Goal: Task Accomplishment & Management: Complete application form

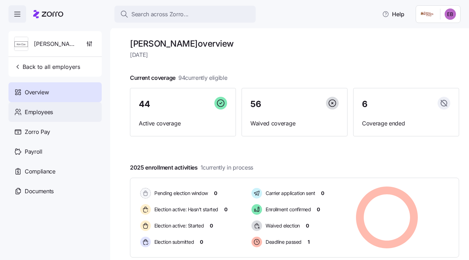
click at [36, 113] on span "Employees" at bounding box center [39, 112] width 28 height 9
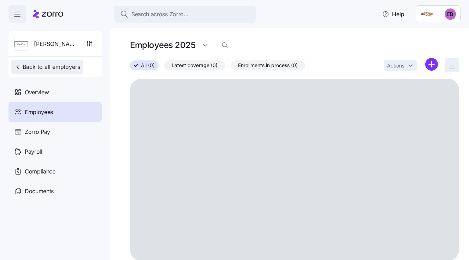
click at [41, 67] on span "Back to all employers" at bounding box center [47, 67] width 66 height 8
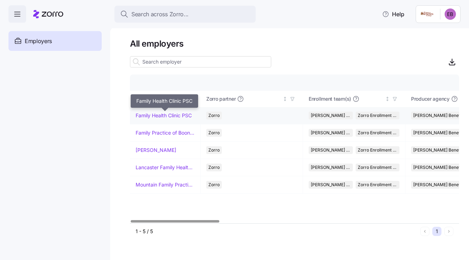
click at [173, 114] on link "Family Health Clinic PSC" at bounding box center [164, 115] width 56 height 7
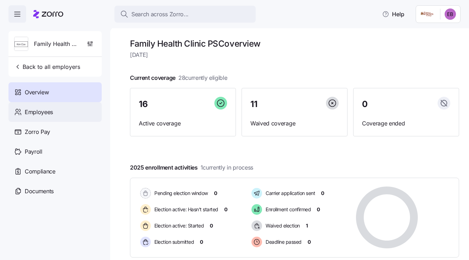
click at [51, 113] on span "Employees" at bounding box center [39, 112] width 28 height 9
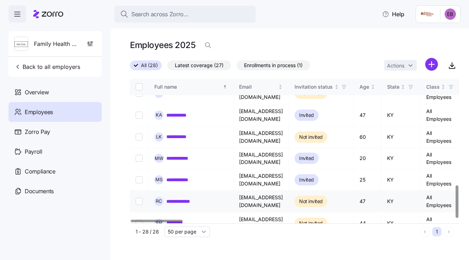
scroll to position [471, 0]
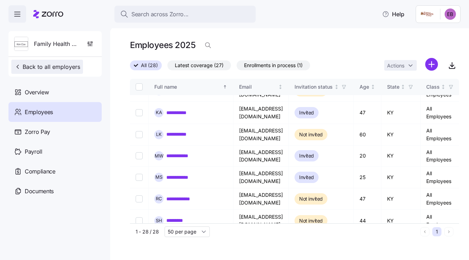
click at [33, 65] on span "Back to all employers" at bounding box center [47, 67] width 66 height 8
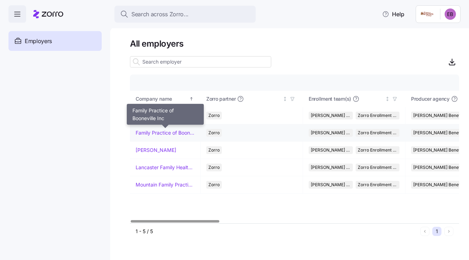
click at [158, 133] on link "Family Practice of Booneville Inc" at bounding box center [165, 132] width 59 height 7
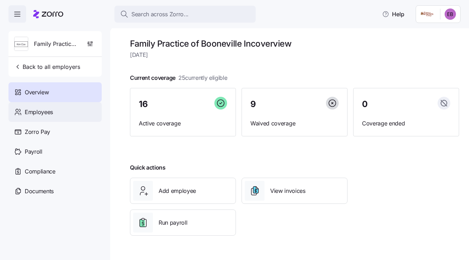
click at [50, 110] on span "Employees" at bounding box center [39, 112] width 28 height 9
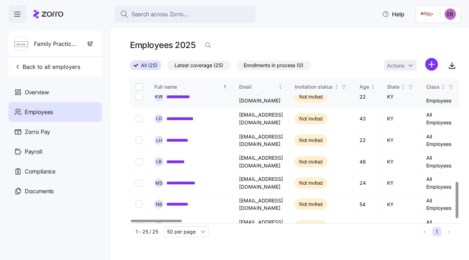
scroll to position [407, 0]
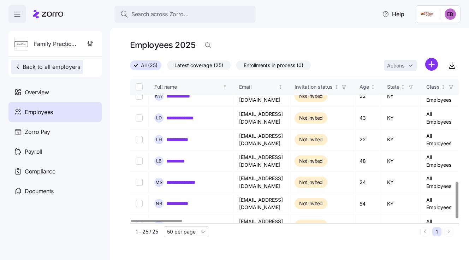
click at [45, 67] on span "Back to all employers" at bounding box center [47, 67] width 66 height 8
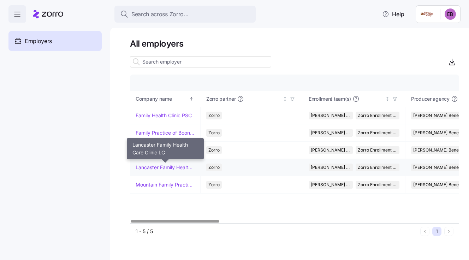
click at [154, 164] on link "Lancaster Family Health Care Clinic LC" at bounding box center [165, 167] width 59 height 7
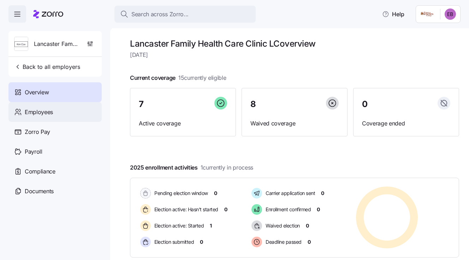
click at [54, 111] on div "Employees" at bounding box center [54, 112] width 93 height 20
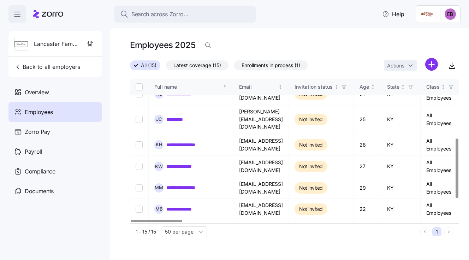
scroll to position [177, 0]
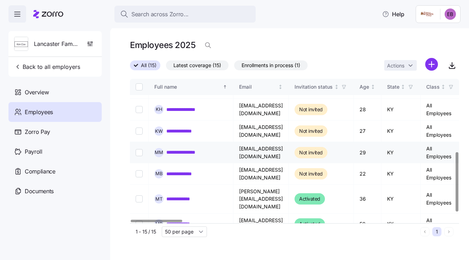
click at [189, 149] on link "**********" at bounding box center [187, 152] width 43 height 7
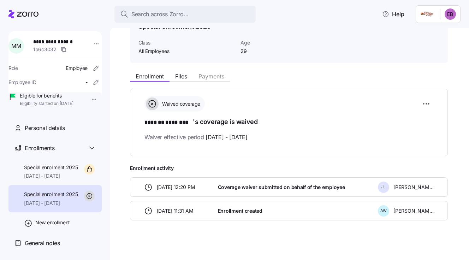
scroll to position [43, 0]
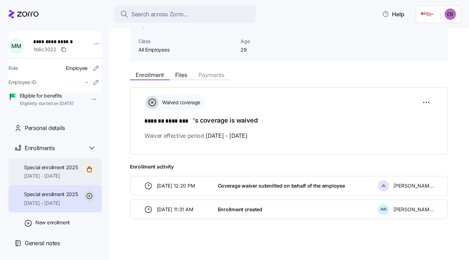
click at [40, 171] on span "Special enrollment 2025" at bounding box center [51, 167] width 54 height 7
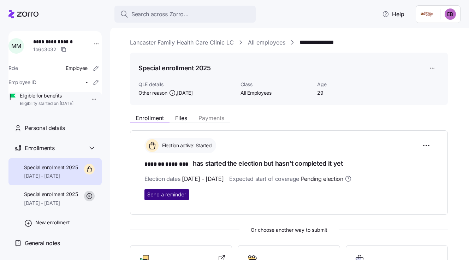
click at [170, 194] on span "Send a reminder" at bounding box center [166, 194] width 39 height 7
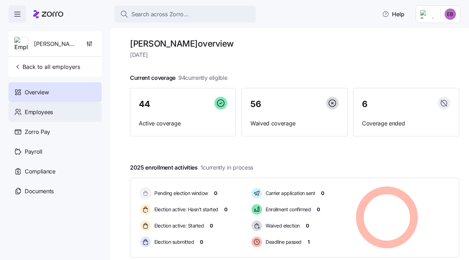
click at [44, 110] on span "Employees" at bounding box center [39, 112] width 28 height 9
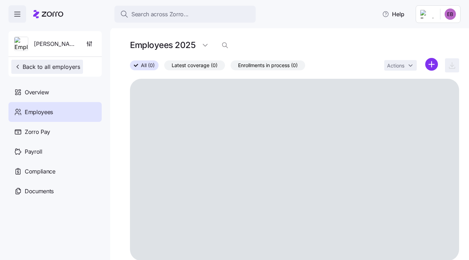
click at [48, 66] on span "Back to all employers" at bounding box center [47, 67] width 66 height 8
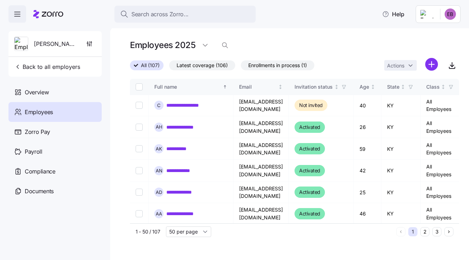
scroll to position [106, 0]
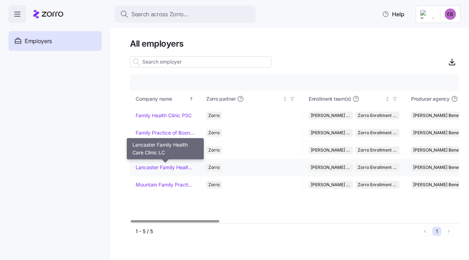
click at [170, 169] on link "Lancaster Family Health Care Clinic LC" at bounding box center [165, 167] width 59 height 7
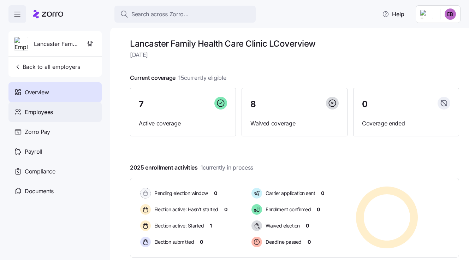
click at [55, 109] on div "Employees" at bounding box center [54, 112] width 93 height 20
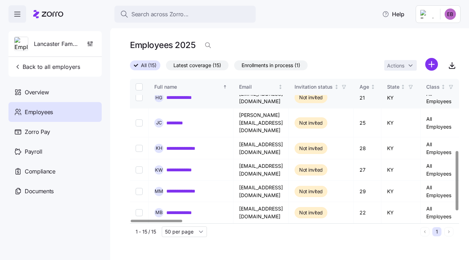
scroll to position [177, 0]
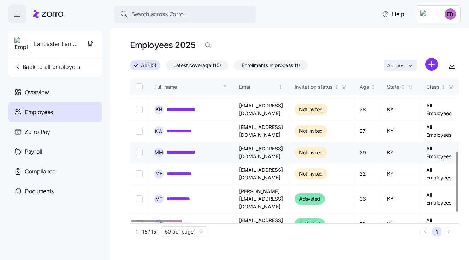
click at [186, 149] on link "**********" at bounding box center [187, 152] width 43 height 7
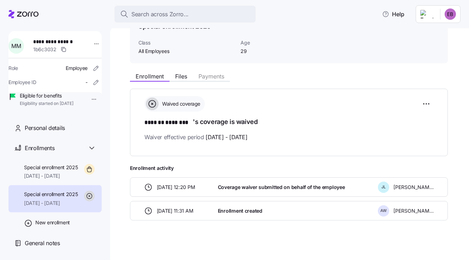
scroll to position [43, 0]
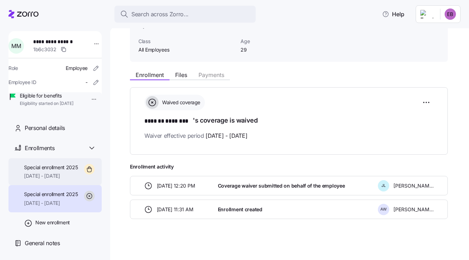
click at [58, 171] on span "Special enrollment 2025" at bounding box center [51, 167] width 54 height 7
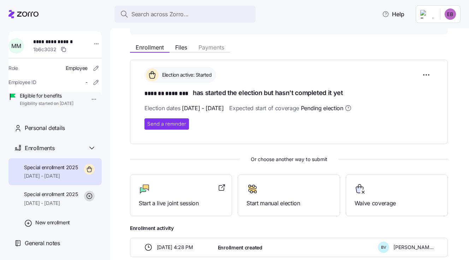
scroll to position [109, 0]
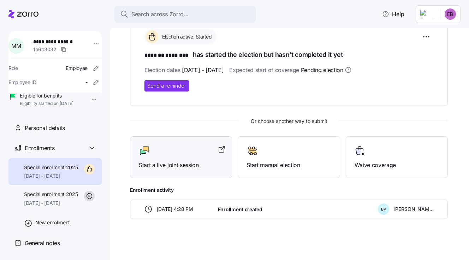
click at [187, 158] on div "Start a live joint session" at bounding box center [181, 157] width 84 height 24
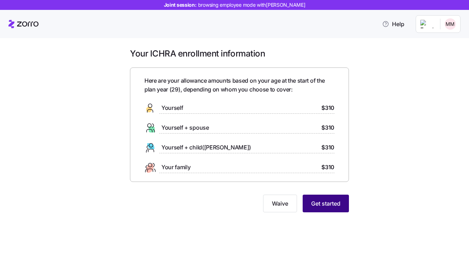
click at [320, 206] on span "Get started" at bounding box center [325, 203] width 29 height 8
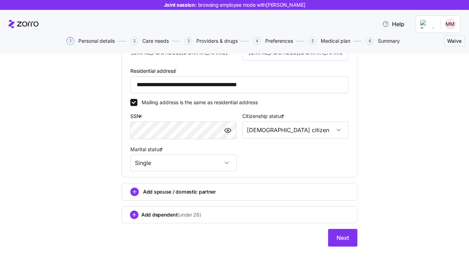
scroll to position [238, 0]
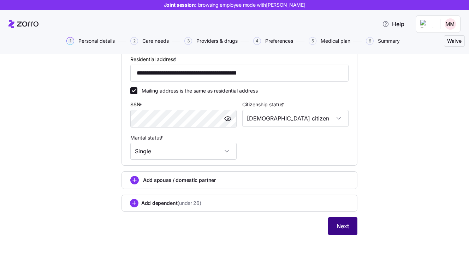
click at [341, 228] on span "Next" at bounding box center [343, 226] width 12 height 8
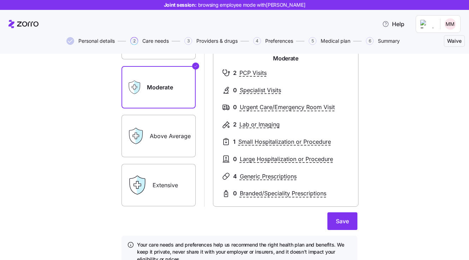
scroll to position [106, 0]
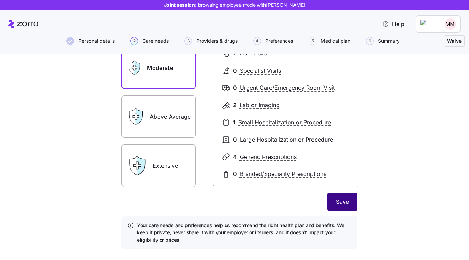
click at [340, 200] on span "Save" at bounding box center [342, 201] width 13 height 8
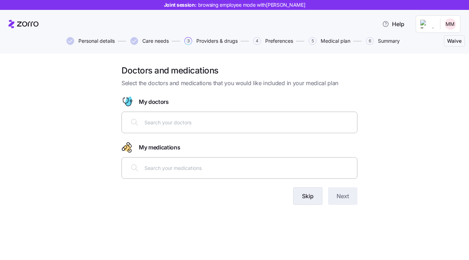
click at [310, 193] on span "Skip" at bounding box center [308, 196] width 12 height 8
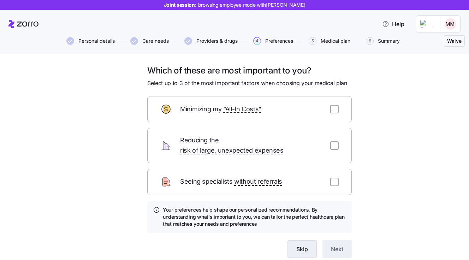
click at [296, 245] on span "Skip" at bounding box center [302, 249] width 12 height 8
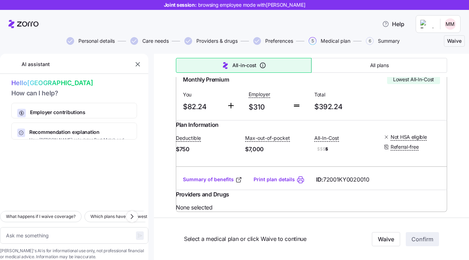
scroll to position [177, 0]
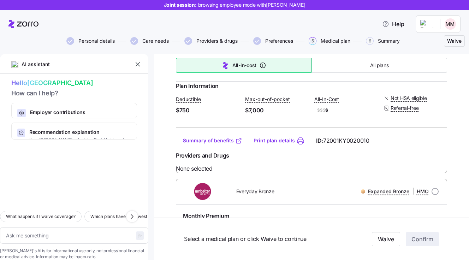
click at [212, 144] on link "Summary of benefits" at bounding box center [212, 140] width 59 height 7
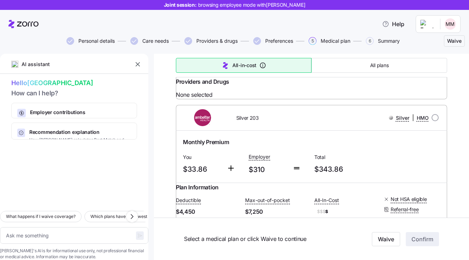
scroll to position [1307, 0]
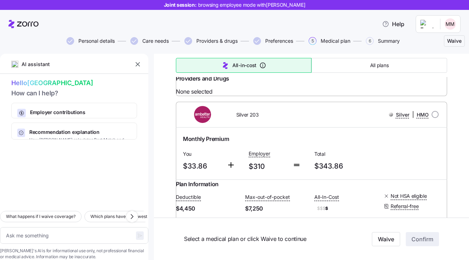
click at [223, 74] on div "Summary of benefits Print plan details ID: 72001KY0020009" at bounding box center [311, 64] width 271 height 20
click at [221, 67] on link "Summary of benefits" at bounding box center [212, 63] width 59 height 7
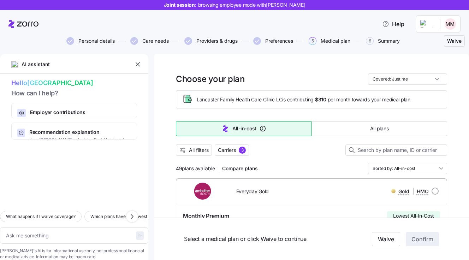
scroll to position [0, 0]
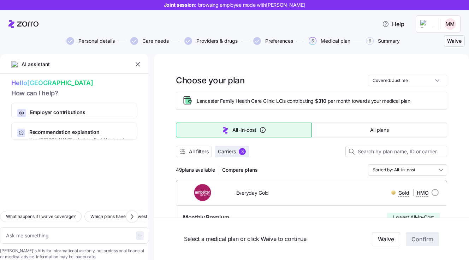
click at [230, 149] on span "Carriers" at bounding box center [227, 151] width 18 height 7
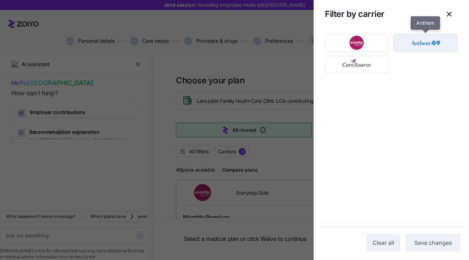
click at [417, 44] on img "button" at bounding box center [426, 43] width 52 height 14
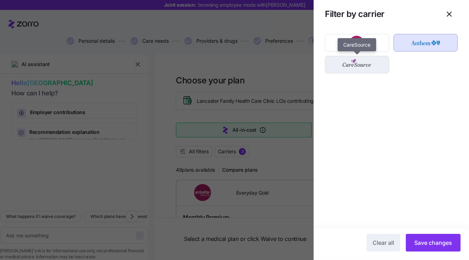
click at [374, 66] on img "button" at bounding box center [357, 65] width 52 height 14
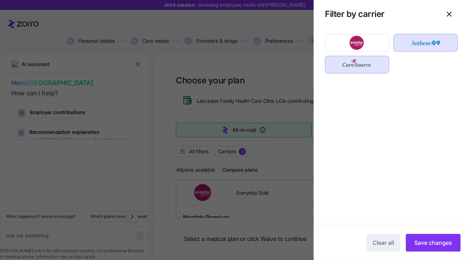
click at [374, 66] on img "button" at bounding box center [357, 65] width 52 height 14
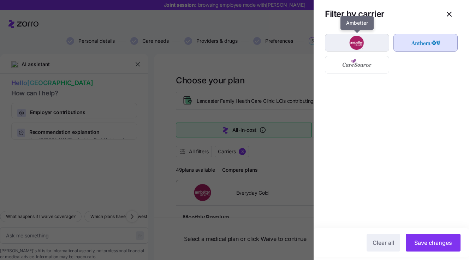
click at [364, 45] on img "button" at bounding box center [357, 43] width 52 height 14
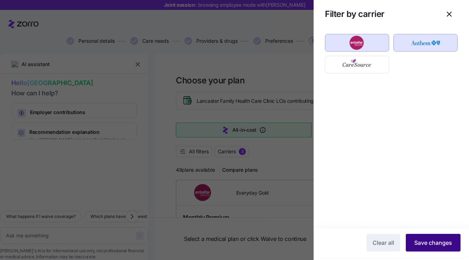
click at [420, 244] on span "Save changes" at bounding box center [433, 242] width 38 height 8
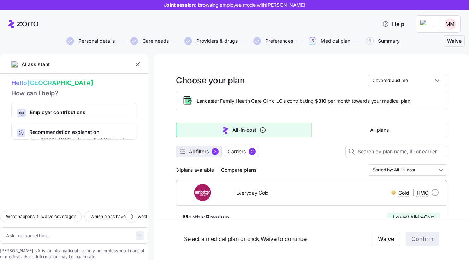
click at [200, 151] on span "All filters" at bounding box center [199, 151] width 20 height 7
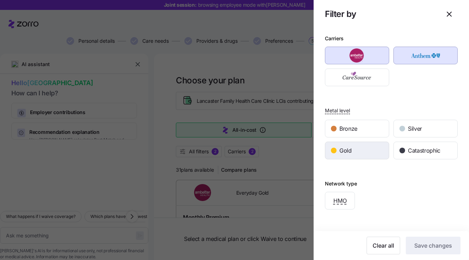
click at [348, 149] on span "Gold" at bounding box center [345, 150] width 12 height 9
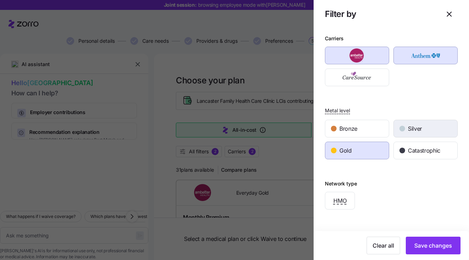
click at [401, 128] on div "button" at bounding box center [403, 129] width 6 height 6
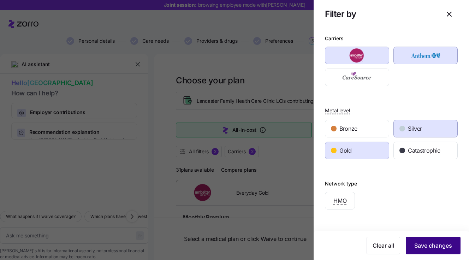
click at [422, 242] on span "Save changes" at bounding box center [433, 245] width 38 height 8
type textarea "x"
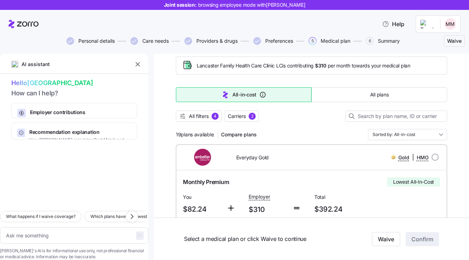
scroll to position [71, 0]
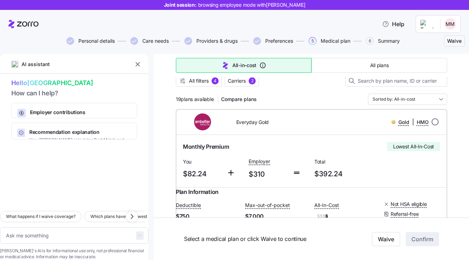
click at [432, 120] on input "radio" at bounding box center [435, 121] width 7 height 7
radio input "true"
type textarea "x"
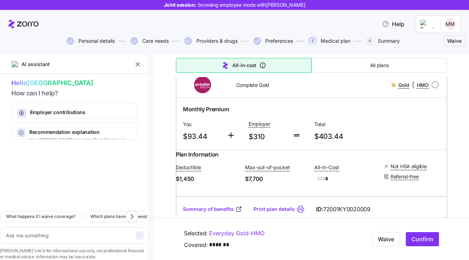
scroll to position [459, 0]
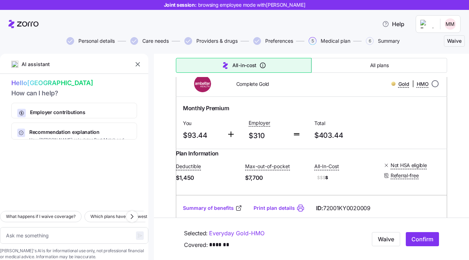
click at [433, 87] on input "radio" at bounding box center [435, 83] width 7 height 7
radio input "true"
type textarea "x"
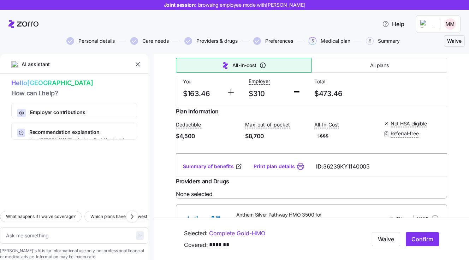
scroll to position [3003, 0]
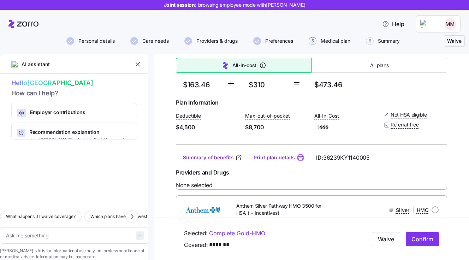
radio input "true"
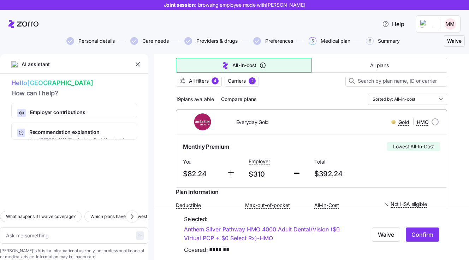
scroll to position [35, 0]
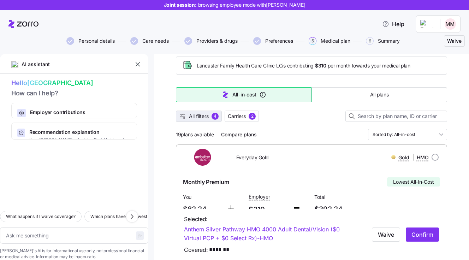
click at [202, 114] on span "All filters" at bounding box center [199, 116] width 20 height 7
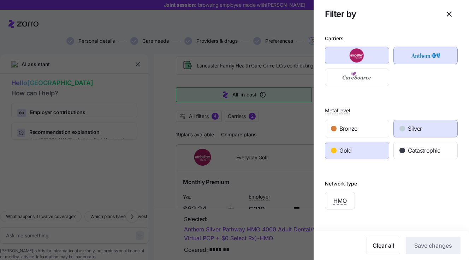
click at [373, 175] on div "Network type HMO" at bounding box center [391, 187] width 133 height 45
click at [445, 14] on icon "button" at bounding box center [449, 14] width 8 height 8
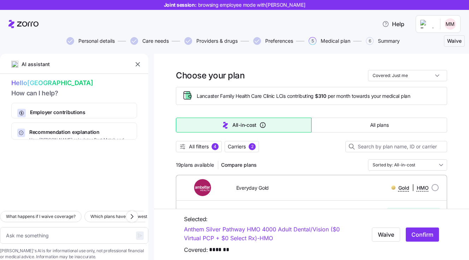
scroll to position [0, 0]
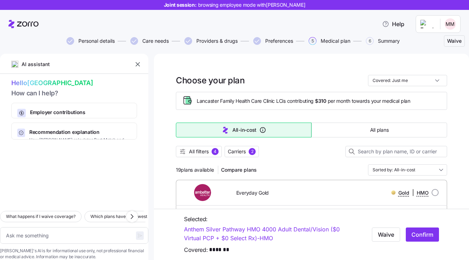
click at [324, 165] on div "19 plans available Compare plans Sorted by: All-in-cost" at bounding box center [311, 169] width 271 height 11
click at [214, 150] on div "4" at bounding box center [215, 151] width 7 height 7
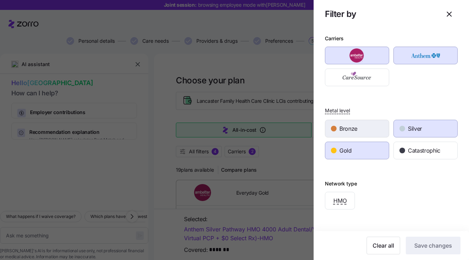
click at [338, 130] on div "Bronze" at bounding box center [357, 128] width 64 height 17
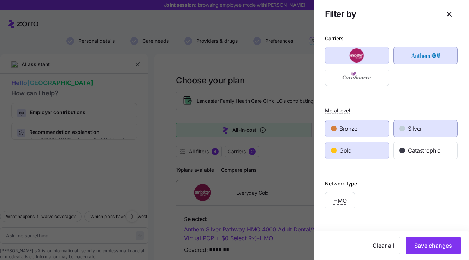
click at [350, 147] on span "Gold" at bounding box center [345, 150] width 12 height 9
click at [408, 126] on span "Silver" at bounding box center [415, 128] width 14 height 9
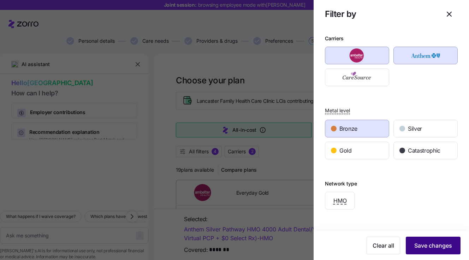
click at [425, 245] on span "Save changes" at bounding box center [433, 245] width 38 height 8
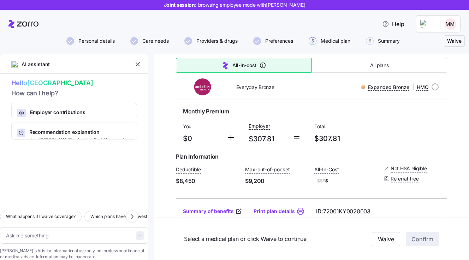
scroll to position [141, 0]
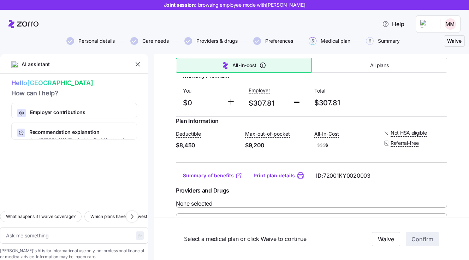
click at [203, 179] on link "Summary of benefits" at bounding box center [212, 175] width 59 height 7
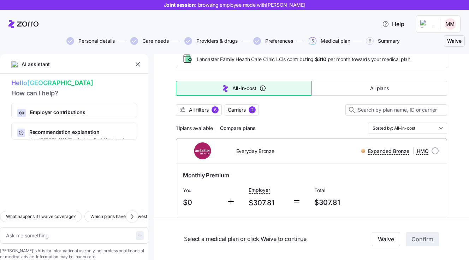
scroll to position [35, 0]
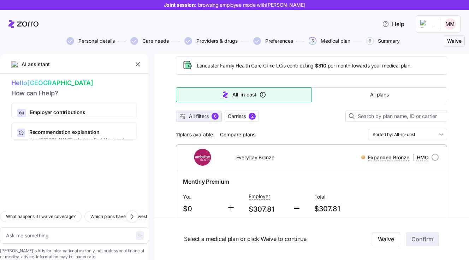
click at [212, 114] on div "6" at bounding box center [215, 116] width 7 height 7
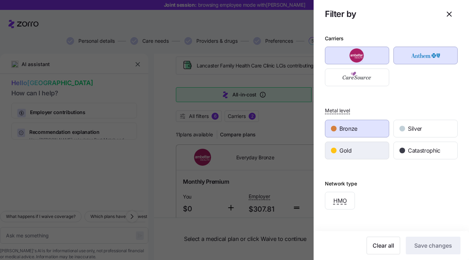
click at [356, 152] on div "Gold" at bounding box center [357, 150] width 64 height 17
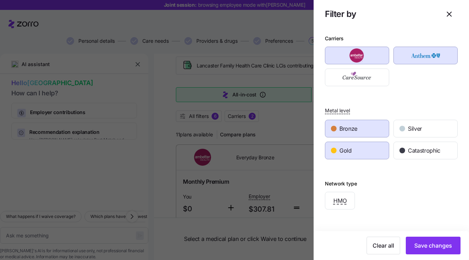
click at [353, 130] on span "Bronze" at bounding box center [348, 128] width 18 height 9
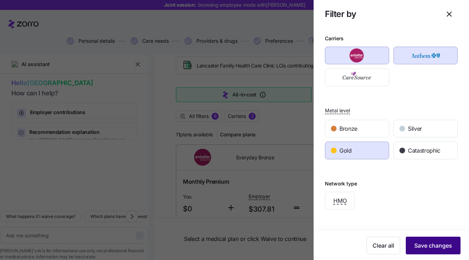
click at [428, 244] on span "Save changes" at bounding box center [433, 245] width 38 height 8
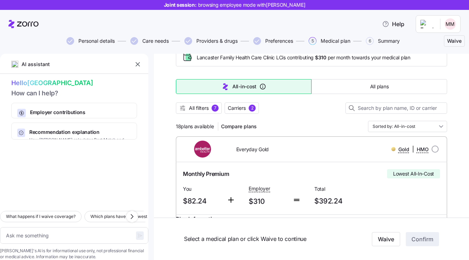
scroll to position [0, 0]
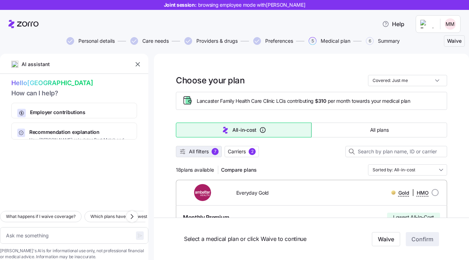
click at [212, 149] on div "7" at bounding box center [215, 151] width 7 height 7
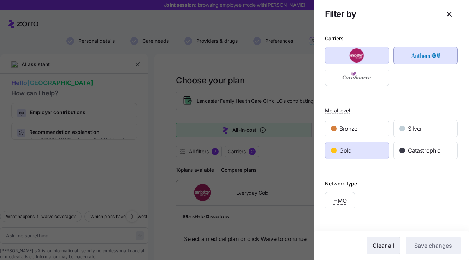
click at [382, 243] on span "Clear all" at bounding box center [384, 245] width 22 height 8
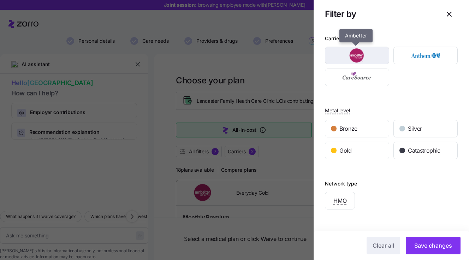
click at [362, 58] on img "button" at bounding box center [357, 55] width 52 height 14
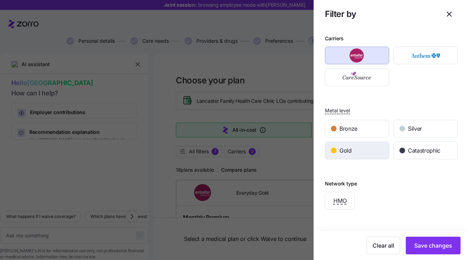
click at [361, 152] on div "Gold" at bounding box center [357, 150] width 64 height 17
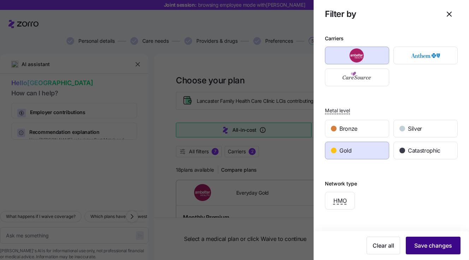
click at [418, 245] on span "Save changes" at bounding box center [433, 245] width 38 height 8
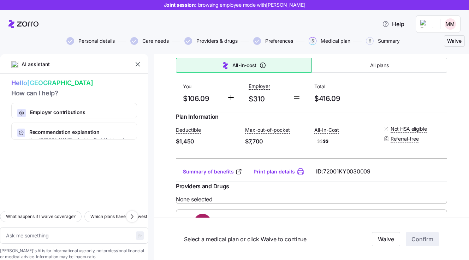
scroll to position [742, 0]
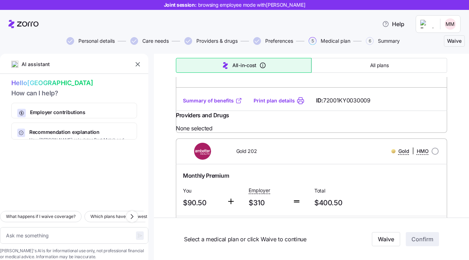
click at [215, 104] on link "Summary of benefits" at bounding box center [212, 100] width 59 height 7
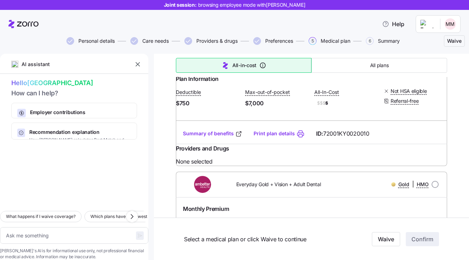
scroll to position [217, 0]
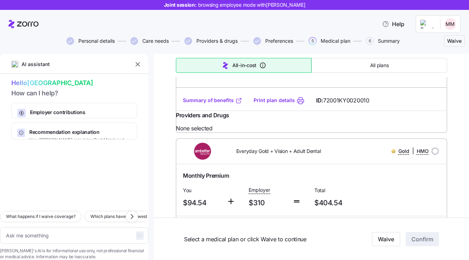
click at [221, 104] on link "Summary of benefits" at bounding box center [212, 100] width 59 height 7
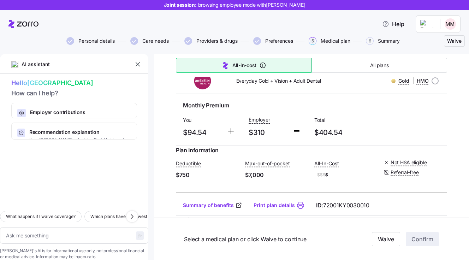
scroll to position [323, 0]
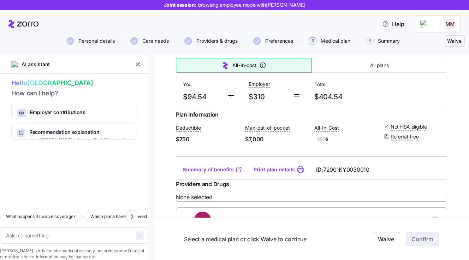
click at [217, 173] on link "Summary of benefits" at bounding box center [212, 169] width 59 height 7
click at [266, 173] on link "Print plan details" at bounding box center [274, 169] width 41 height 7
type textarea "x"
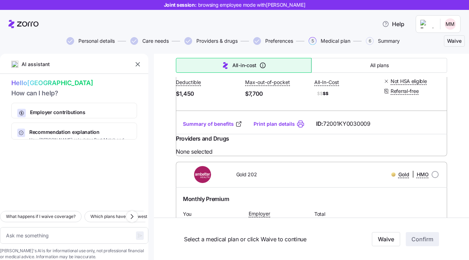
scroll to position [747, 0]
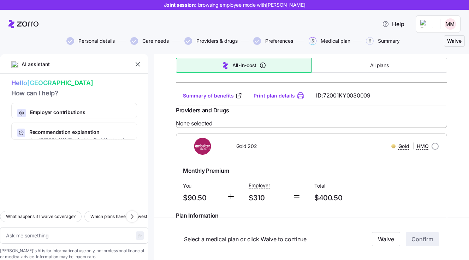
click at [221, 99] on link "Summary of benefits" at bounding box center [212, 95] width 59 height 7
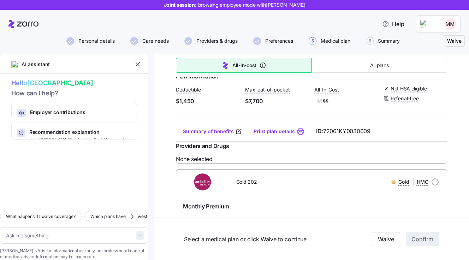
scroll to position [676, 0]
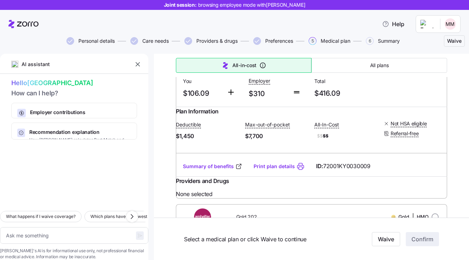
drag, startPoint x: 432, startPoint y: 103, endPoint x: 427, endPoint y: 108, distance: 7.3
click at [432, 45] on input "radio" at bounding box center [435, 41] width 7 height 7
radio input "true"
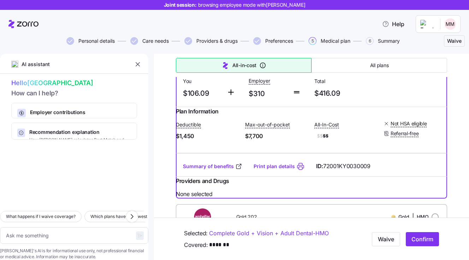
click at [416, 238] on span "Confirm" at bounding box center [423, 239] width 22 height 8
type textarea "x"
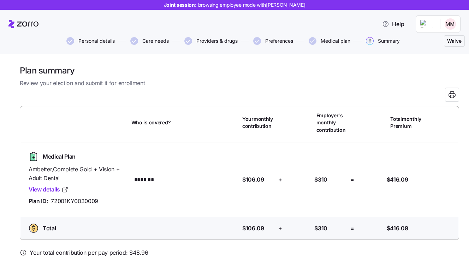
click at [53, 189] on link "View details" at bounding box center [49, 189] width 40 height 9
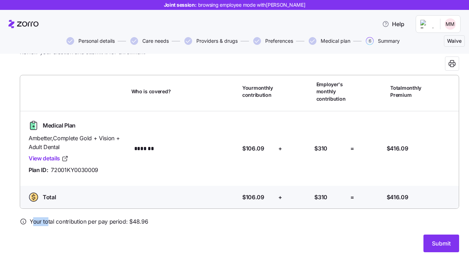
drag, startPoint x: 31, startPoint y: 219, endPoint x: 48, endPoint y: 220, distance: 16.3
click at [48, 220] on span "Your total contribution per pay period: $ 48.96" at bounding box center [89, 221] width 118 height 9
click at [436, 242] on span "Submit" at bounding box center [441, 243] width 19 height 8
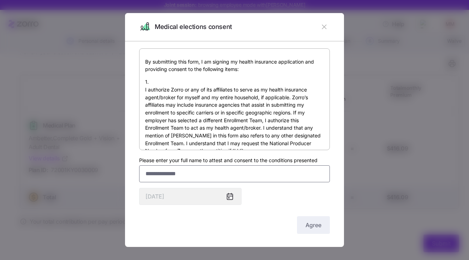
click at [231, 174] on input "Please enter your full name to attest and consent to the conditions presented" at bounding box center [234, 173] width 191 height 17
type input "*"
type input "**********"
click at [306, 223] on span "Agree" at bounding box center [314, 225] width 16 height 8
